Goal: Information Seeking & Learning: Learn about a topic

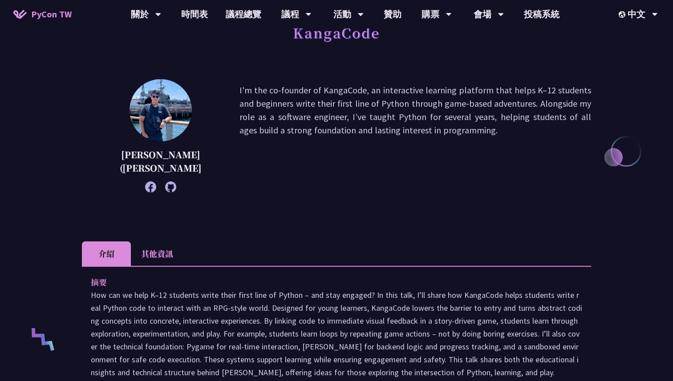
drag, startPoint x: 217, startPoint y: 94, endPoint x: 390, endPoint y: 150, distance: 181.7
click at [390, 150] on p "I'm the co-founder of KangaCode, an interactive learning platform that helps K–…" at bounding box center [415, 136] width 352 height 105
drag, startPoint x: 280, startPoint y: 121, endPoint x: 393, endPoint y: 126, distance: 113.6
click at [393, 126] on p "I'm the co-founder of KangaCode, an interactive learning platform that helps K–…" at bounding box center [415, 136] width 352 height 105
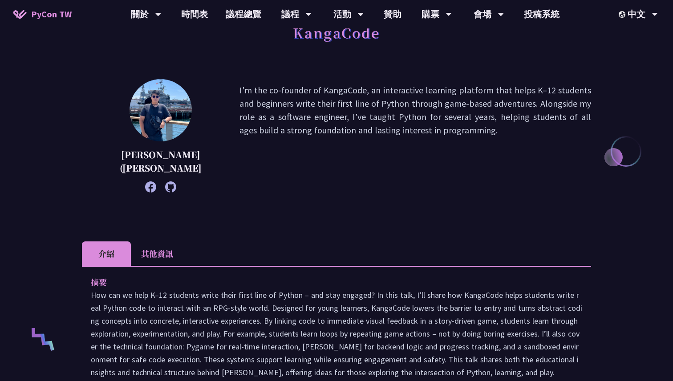
click at [393, 126] on p "I'm the co-founder of KangaCode, an interactive learning platform that helps K–…" at bounding box center [415, 136] width 352 height 105
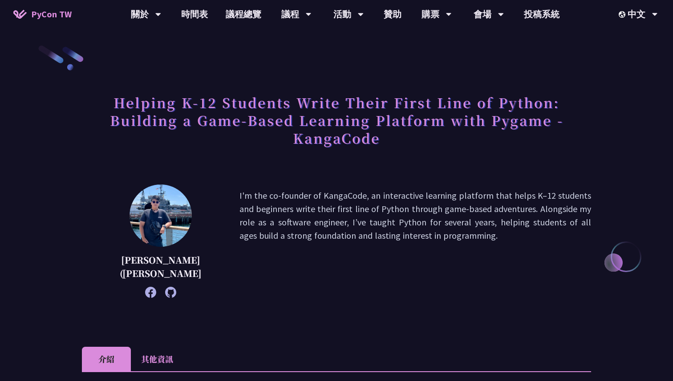
scroll to position [8, 0]
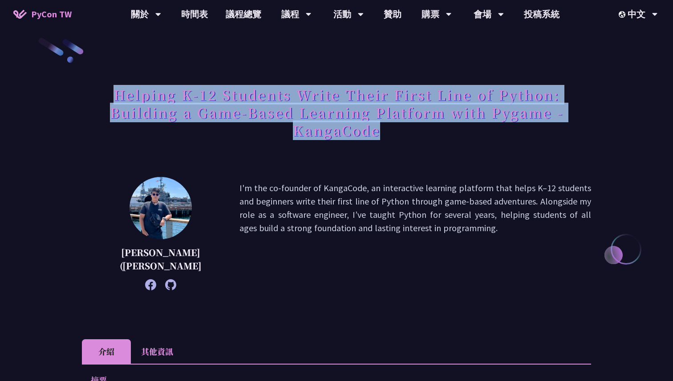
drag, startPoint x: 100, startPoint y: 99, endPoint x: 214, endPoint y: 148, distance: 123.8
click at [215, 148] on div "Helping K-12 Students Write Their First Line of Python: Building a Game-Based L…" at bounding box center [336, 122] width 509 height 82
click at [212, 148] on div "Helping K-12 Students Write Their First Line of Python: Building a Game-Based L…" at bounding box center [336, 122] width 509 height 82
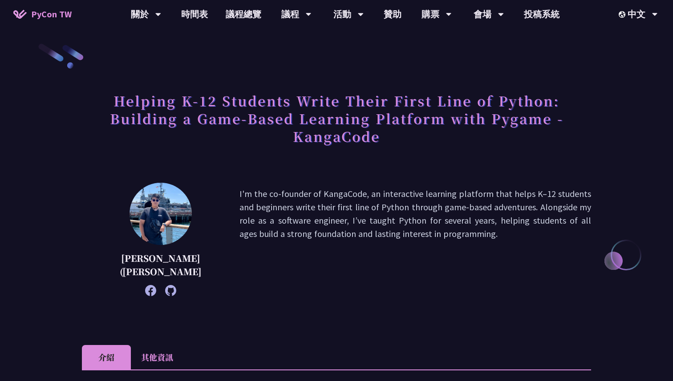
scroll to position [0, 0]
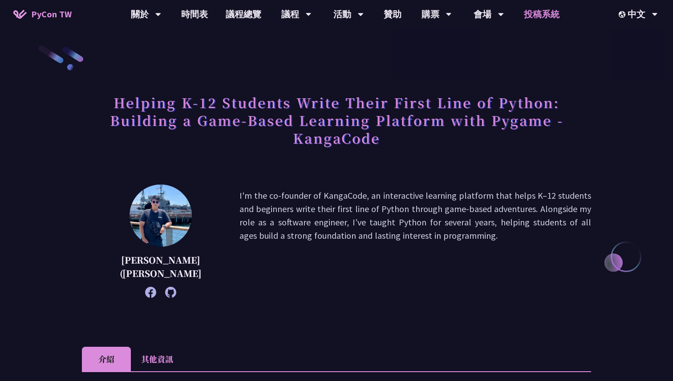
click at [543, 10] on link "投稿系統" at bounding box center [541, 14] width 53 height 28
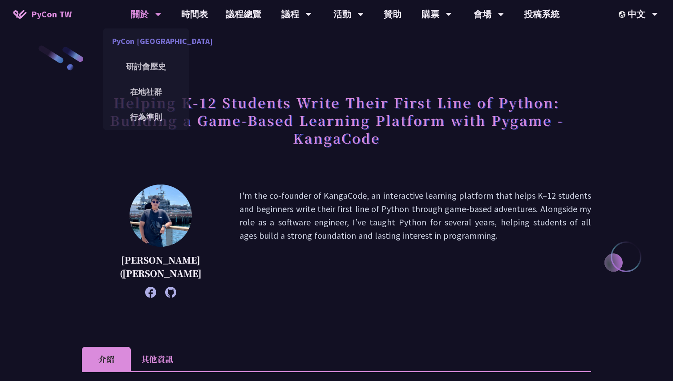
click at [157, 44] on link "PyCon [GEOGRAPHIC_DATA]" at bounding box center [145, 41] width 85 height 21
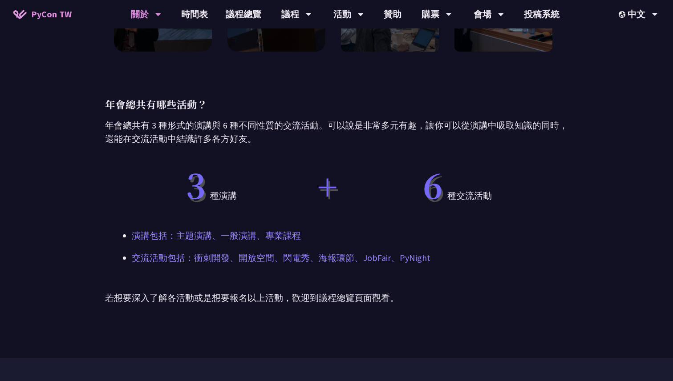
scroll to position [454, 0]
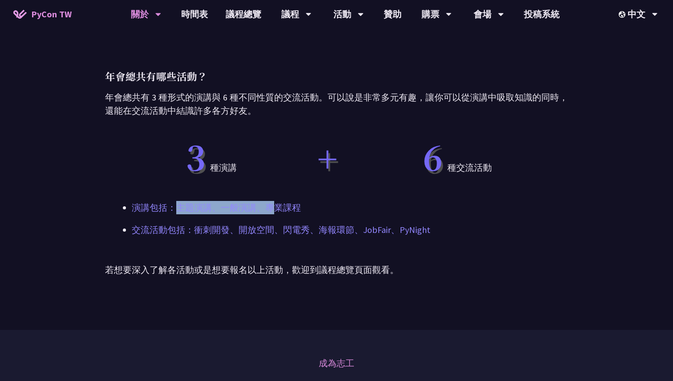
drag, startPoint x: 178, startPoint y: 208, endPoint x: 275, endPoint y: 208, distance: 97.0
click at [275, 208] on p "演講包括：主題演講、一般演講、專業課程" at bounding box center [336, 207] width 409 height 13
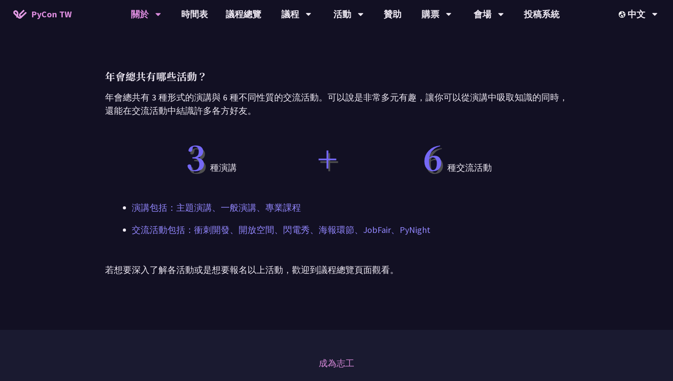
click at [278, 237] on div "四個 不能錯過 PyCon Taiwan 的理由？ 年會除了有從 Python 的語言特性到各方面應用實例的精彩演講之外，我們也很重視與會者之間的交流以及促成…" at bounding box center [336, 62] width 463 height 535
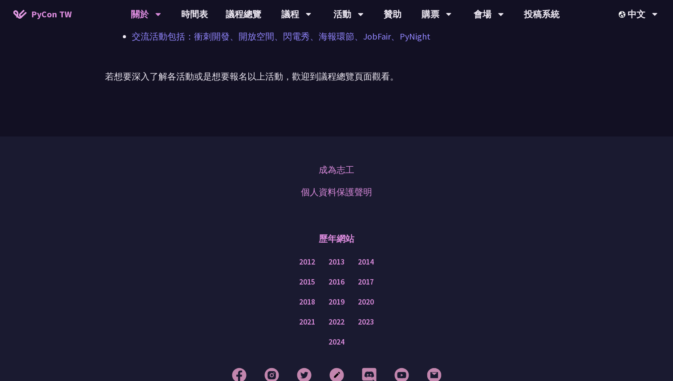
scroll to position [670, 0]
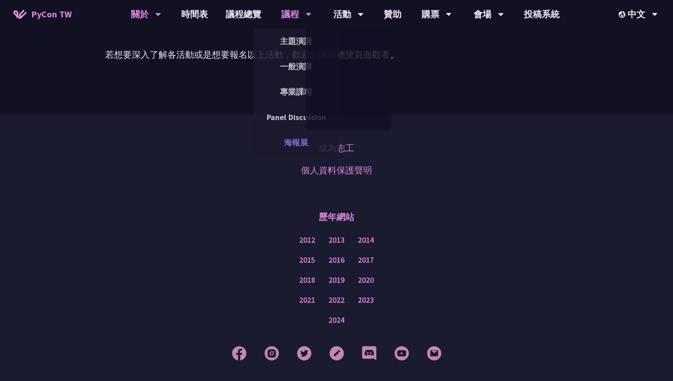
click at [301, 138] on link "海報展" at bounding box center [295, 142] width 85 height 21
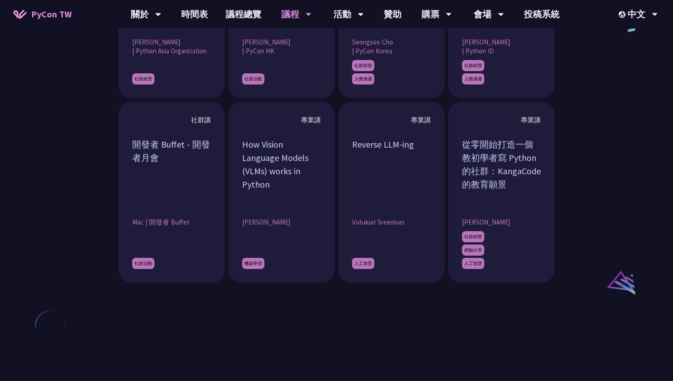
scroll to position [854, 0]
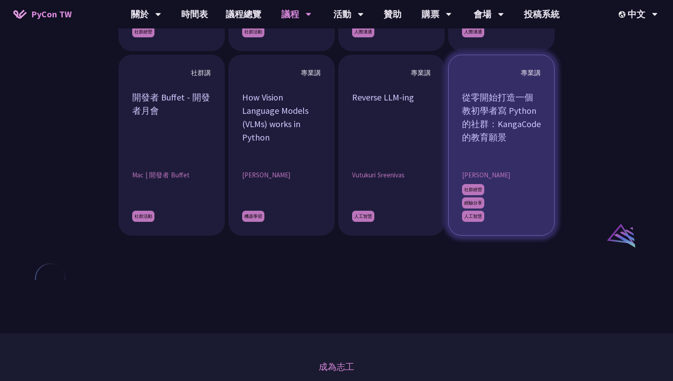
click at [472, 137] on div "從零開始打造一個教初學者寫 Python 的社群：KangaCode 的教育願景" at bounding box center [501, 124] width 79 height 67
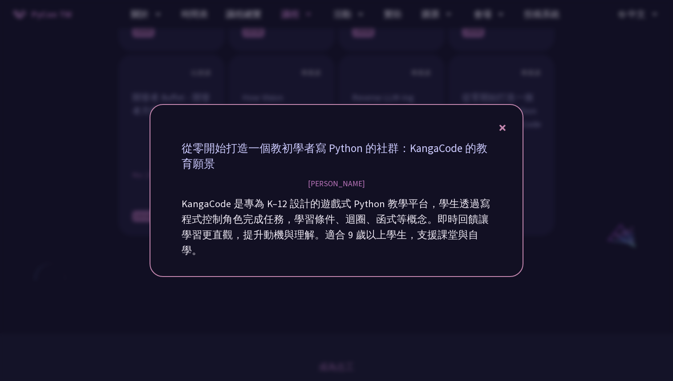
drag, startPoint x: 318, startPoint y: 187, endPoint x: 400, endPoint y: 222, distance: 88.5
click at [400, 222] on div "從零開始打造一個教初學者寫 Python 的社群：KangaCode 的教育願景 [PERSON_NAME] KangaCode 是專為 K–12 設計的遊戲…" at bounding box center [336, 199] width 319 height 127
click at [413, 242] on p "KangaCode 是專為 K–12 設計的遊戲式 Python 教學平台，學生透過寫程式控制角色完成任務，學習條件、迴圈、函式等概念。即時回饋讓學習更直觀，…" at bounding box center [337, 227] width 310 height 62
click at [505, 130] on icon at bounding box center [502, 128] width 6 height 6
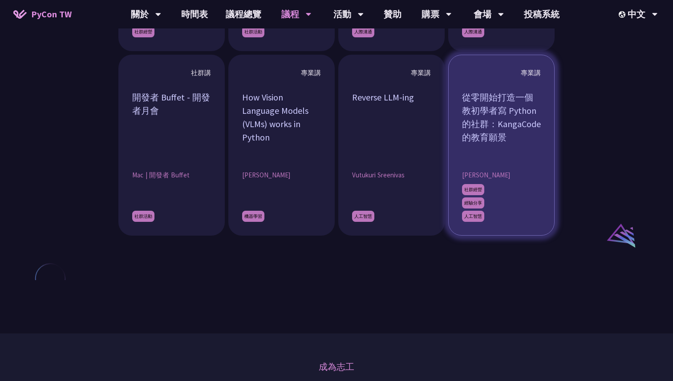
click at [489, 148] on div "從零開始打造一個教初學者寫 Python 的社群：KangaCode 的教育願景" at bounding box center [501, 124] width 79 height 67
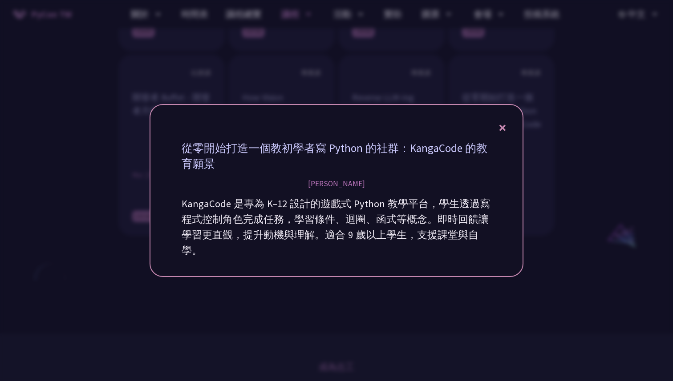
click at [499, 128] on icon at bounding box center [502, 127] width 6 height 11
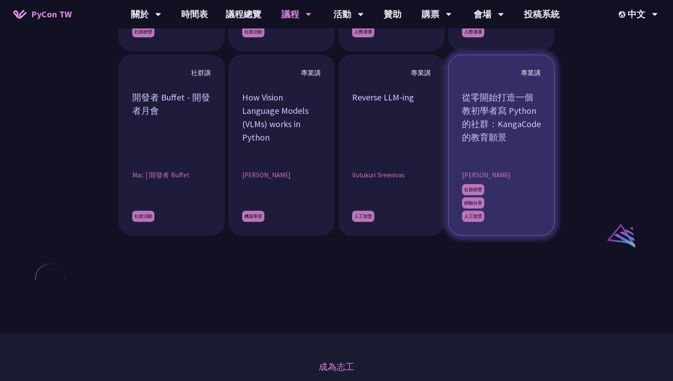
click at [490, 136] on div "從零開始打造一個教初學者寫 Python 的社群：KangaCode 的教育願景" at bounding box center [501, 124] width 79 height 67
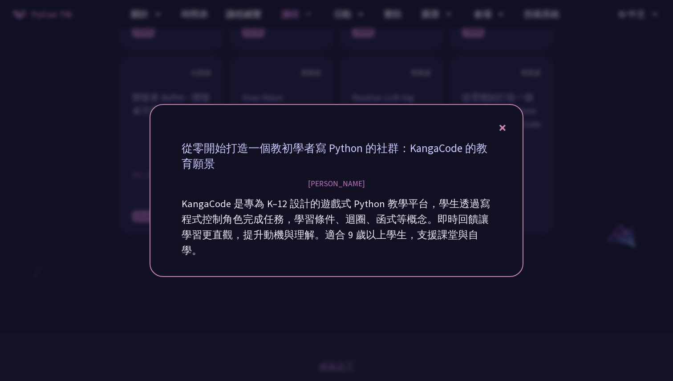
drag, startPoint x: 321, startPoint y: 180, endPoint x: 356, endPoint y: 183, distance: 34.4
click at [356, 183] on div "從零開始打造一個教初學者寫 Python 的社群：KangaCode 的教育願景 郭睿驛 KangaCode 是專為 K–12 設計的遊戲式 Python 教…" at bounding box center [336, 199] width 319 height 127
click at [359, 194] on div "從零開始打造一個教初學者寫 Python 的社群：KangaCode 的教育願景 郭睿驛 KangaCode 是專為 K–12 設計的遊戲式 Python 教…" at bounding box center [336, 199] width 319 height 127
click at [221, 164] on div "從零開始打造一個教初學者寫 Python 的社群：KangaCode 的教育願景" at bounding box center [337, 156] width 310 height 31
click at [211, 163] on div "從零開始打造一個教初學者寫 Python 的社群：KangaCode 的教育願景" at bounding box center [337, 156] width 310 height 31
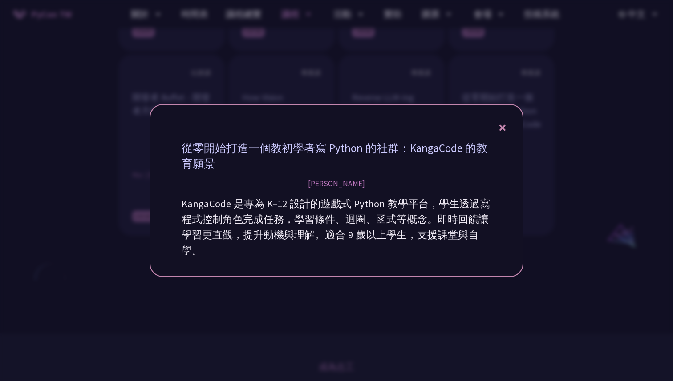
click at [211, 163] on div "從零開始打造一個教初學者寫 Python 的社群：KangaCode 的教育願景" at bounding box center [337, 156] width 310 height 31
click at [503, 131] on icon at bounding box center [502, 127] width 6 height 11
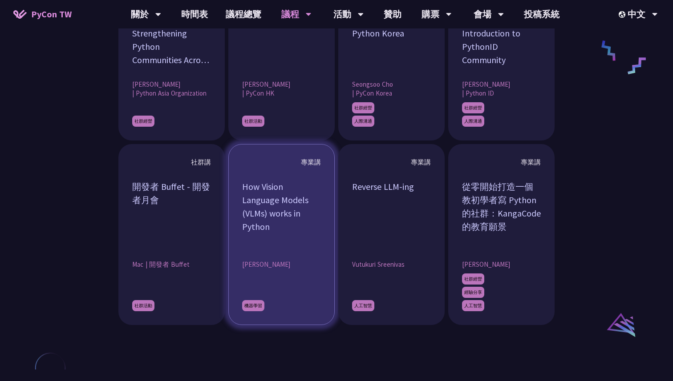
scroll to position [767, 0]
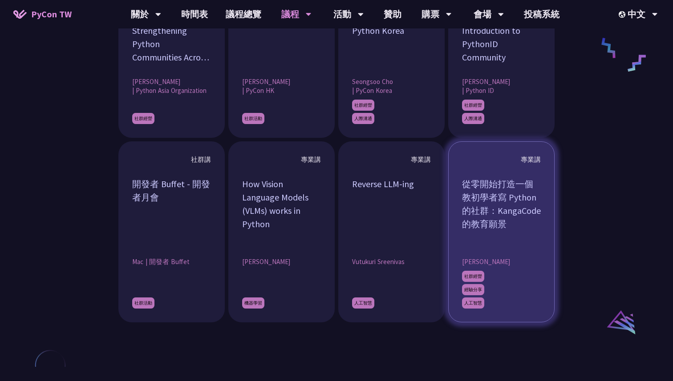
click at [488, 217] on div "從零開始打造一個教初學者寫 Python 的社群：KangaCode 的教育願景" at bounding box center [501, 211] width 79 height 67
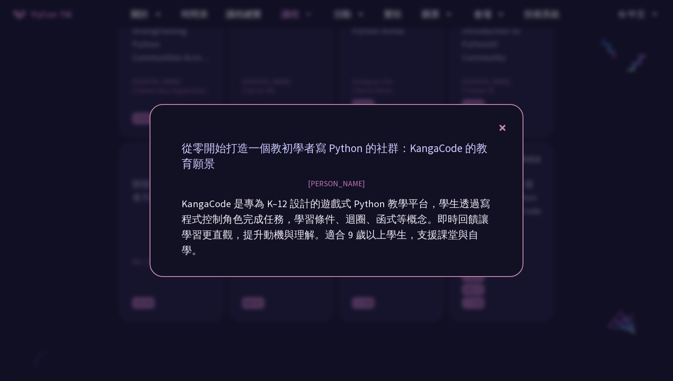
click at [500, 130] on icon at bounding box center [502, 128] width 6 height 6
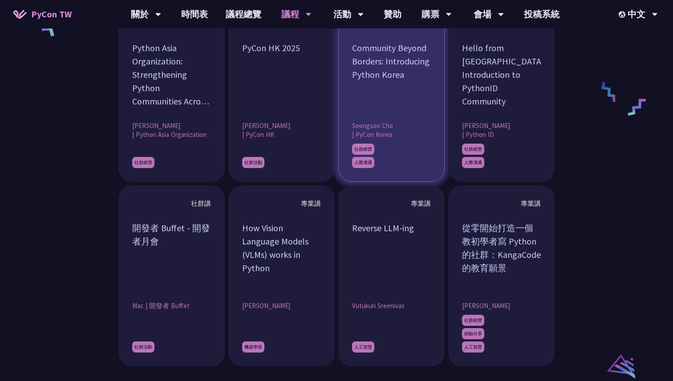
scroll to position [725, 0]
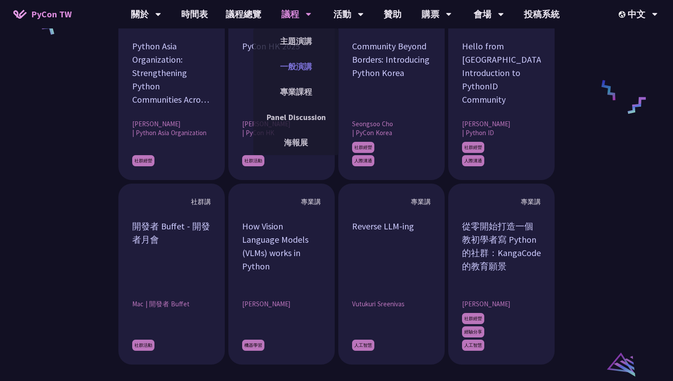
click at [290, 67] on link "一般演講" at bounding box center [295, 66] width 85 height 21
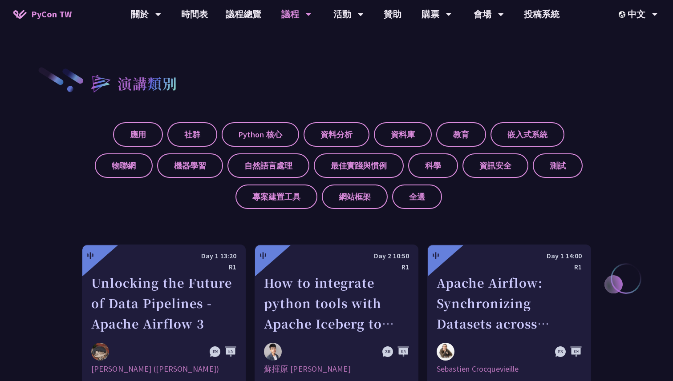
scroll to position [295, 0]
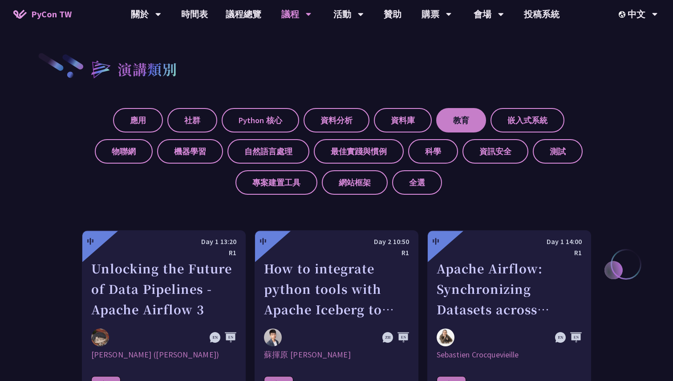
click at [466, 129] on label "教育" at bounding box center [461, 120] width 50 height 24
click at [0, 0] on input "教育" at bounding box center [0, 0] width 0 height 0
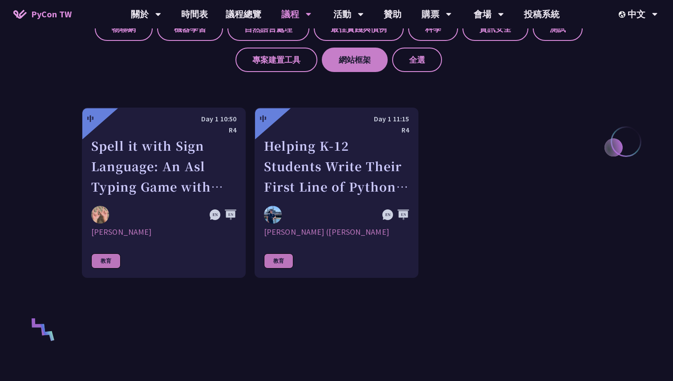
scroll to position [425, 0]
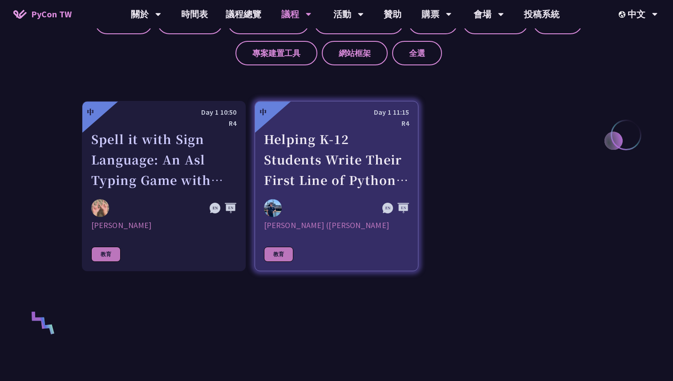
click at [352, 162] on div "Helping K-12 Students Write Their First Line of Python: Building a Game-Based L…" at bounding box center [336, 159] width 145 height 61
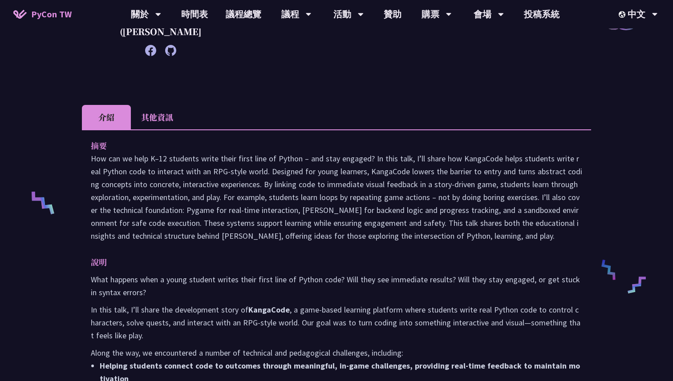
scroll to position [233, 0]
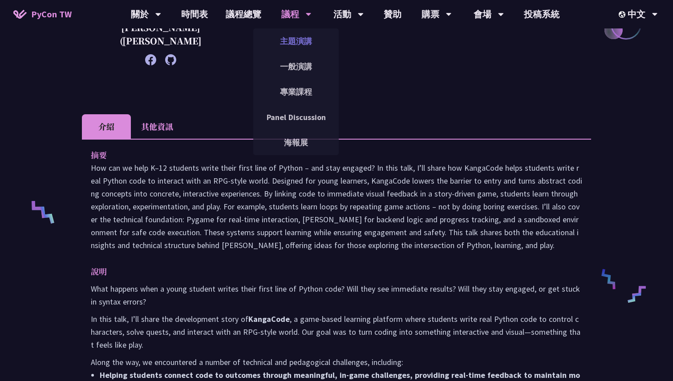
click at [295, 42] on link "主題演講" at bounding box center [295, 41] width 85 height 21
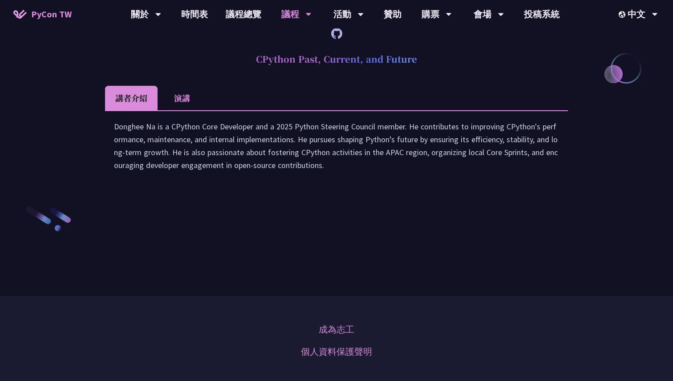
scroll to position [1229, 0]
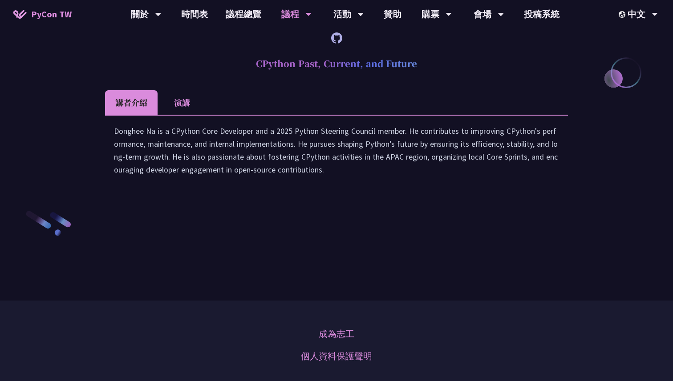
click at [193, 115] on li "演講" at bounding box center [182, 102] width 49 height 24
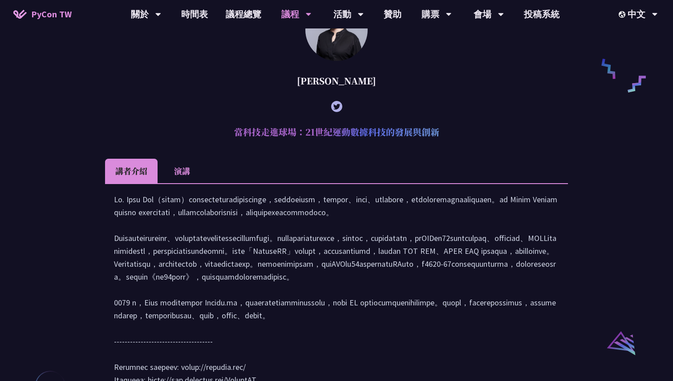
click at [190, 183] on li "演講" at bounding box center [182, 171] width 49 height 24
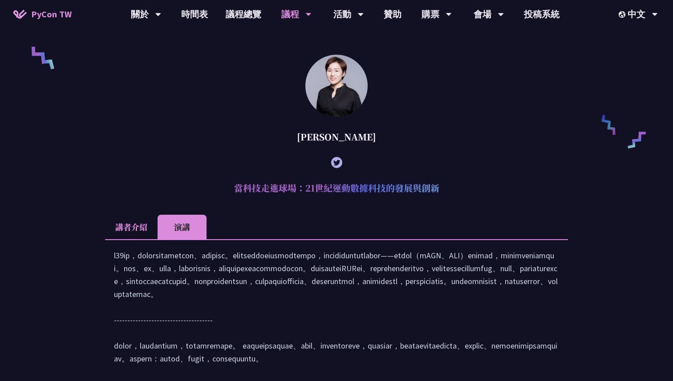
scroll to position [628, 0]
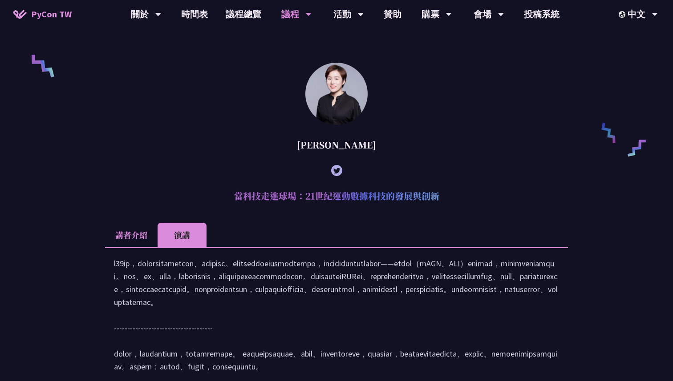
drag, startPoint x: 324, startPoint y: 157, endPoint x: 368, endPoint y: 163, distance: 44.1
click at [368, 158] on div "林滿新" at bounding box center [336, 145] width 463 height 27
copy div "林滿新"
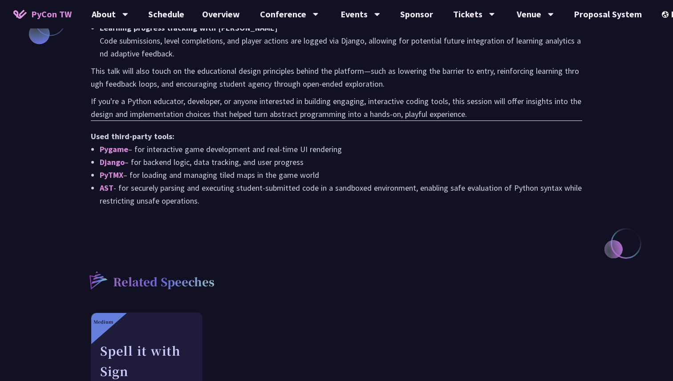
scroll to position [875, 0]
